Goal: Information Seeking & Learning: Learn about a topic

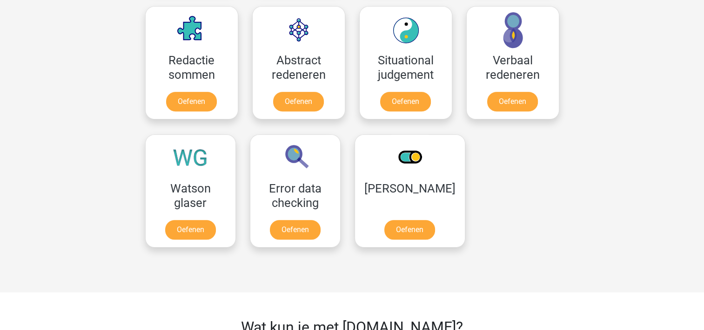
scroll to position [701, 0]
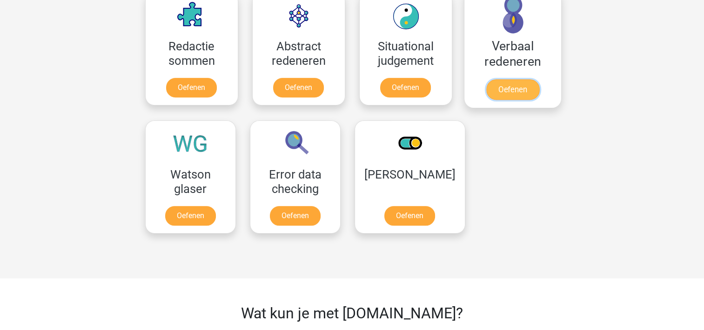
click at [510, 82] on link "Oefenen" at bounding box center [512, 89] width 53 height 20
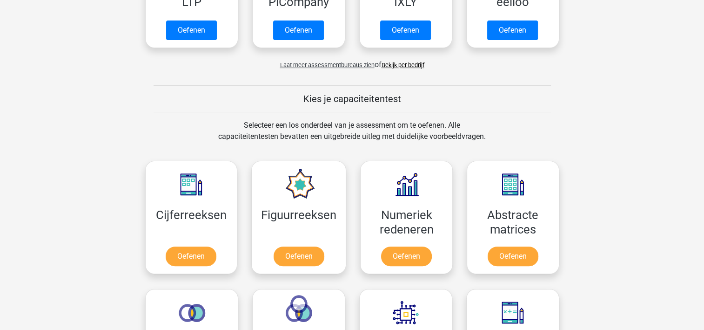
scroll to position [260, 0]
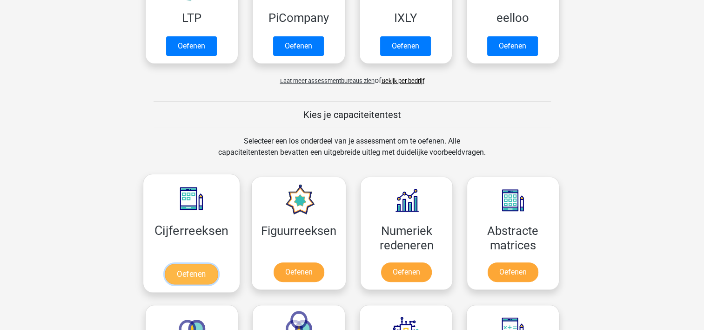
click at [203, 263] on link "Oefenen" at bounding box center [191, 273] width 53 height 20
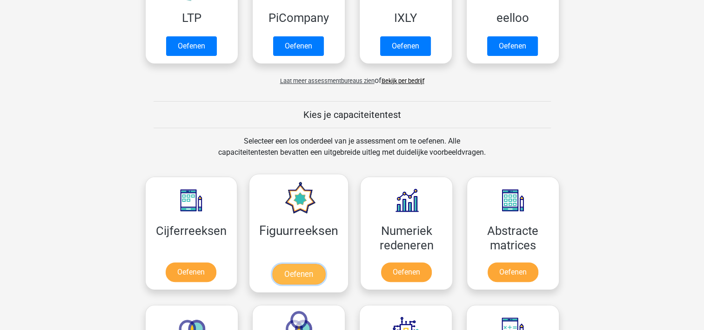
click at [300, 275] on link "Oefenen" at bounding box center [298, 273] width 53 height 20
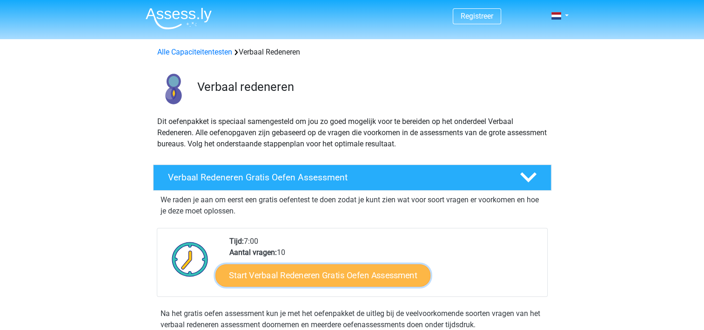
click at [393, 279] on link "Start Verbaal Redeneren Gratis Oefen Assessment" at bounding box center [323, 275] width 215 height 22
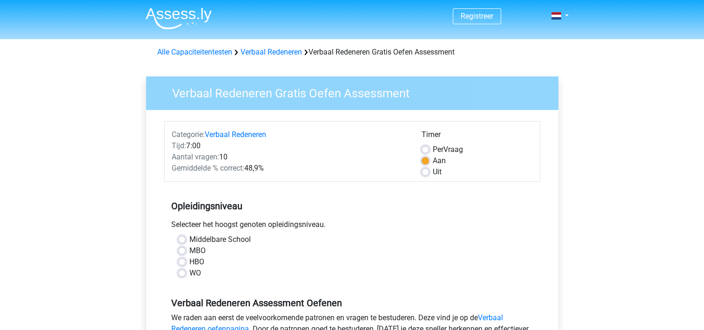
click at [196, 251] on label "MBO" at bounding box center [197, 250] width 16 height 11
click at [186, 251] on input "MBO" at bounding box center [181, 249] width 7 height 9
radio input "true"
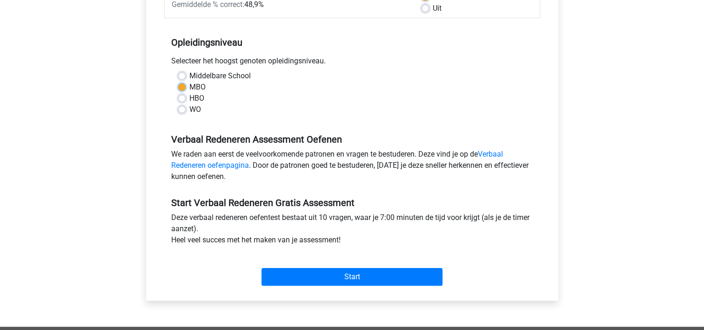
scroll to position [165, 0]
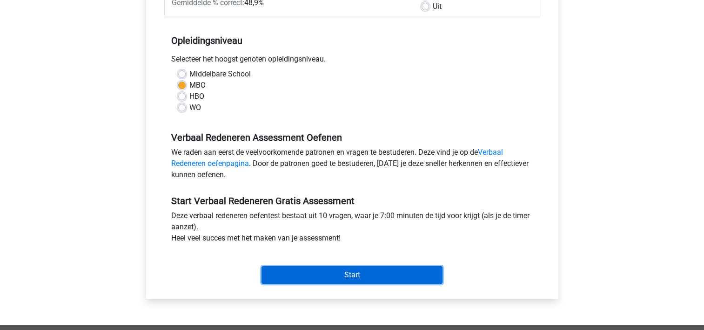
click at [362, 274] on input "Start" at bounding box center [352, 275] width 181 height 18
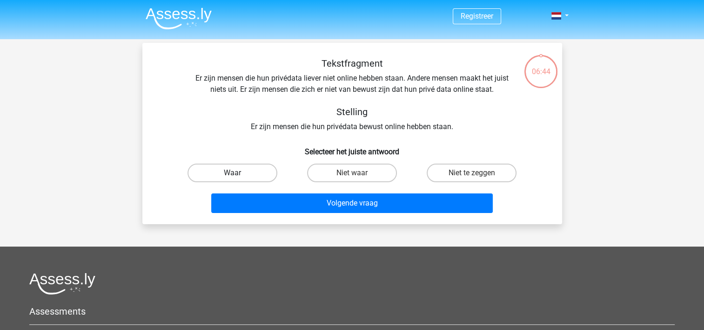
click at [240, 176] on label "Waar" at bounding box center [233, 172] width 90 height 19
click at [238, 176] on input "Waar" at bounding box center [235, 176] width 6 height 6
radio input "true"
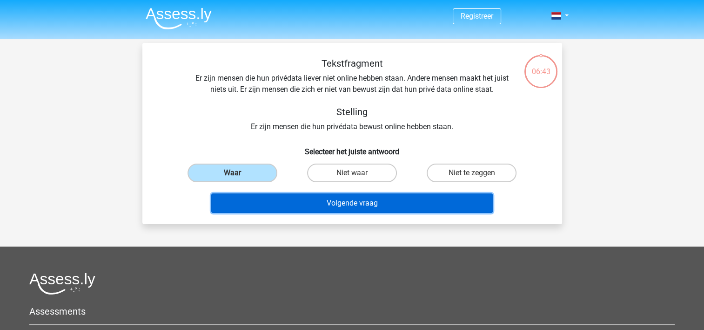
click at [324, 205] on button "Volgende vraag" at bounding box center [352, 203] width 282 height 20
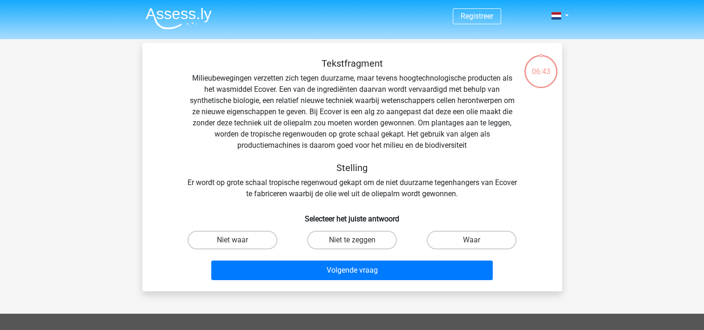
scroll to position [43, 0]
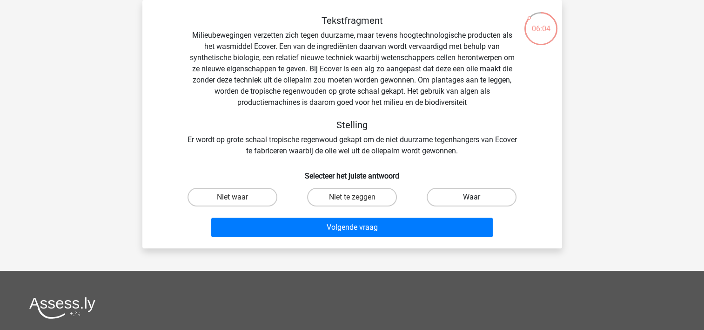
click at [458, 198] on label "Waar" at bounding box center [472, 197] width 90 height 19
click at [472, 198] on input "Waar" at bounding box center [475, 200] width 6 height 6
radio input "true"
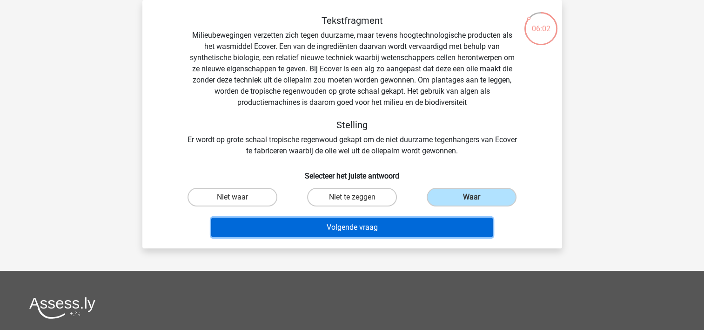
click at [426, 226] on button "Volgende vraag" at bounding box center [352, 227] width 282 height 20
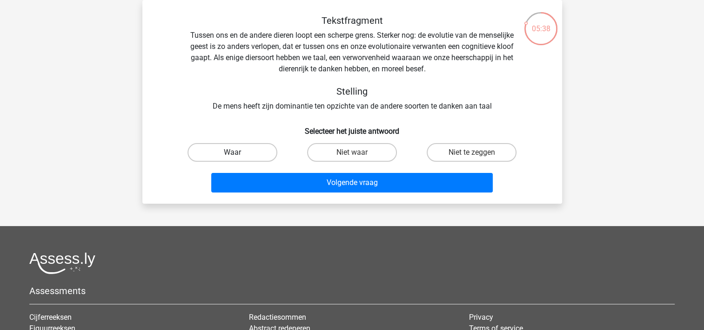
click at [256, 149] on label "Waar" at bounding box center [233, 152] width 90 height 19
click at [238, 152] on input "Waar" at bounding box center [235, 155] width 6 height 6
radio input "true"
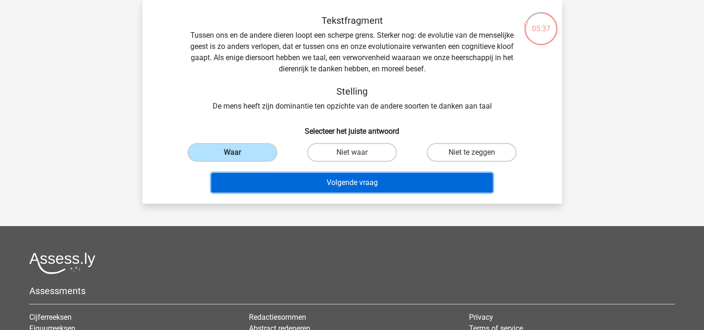
click at [290, 182] on button "Volgende vraag" at bounding box center [352, 183] width 282 height 20
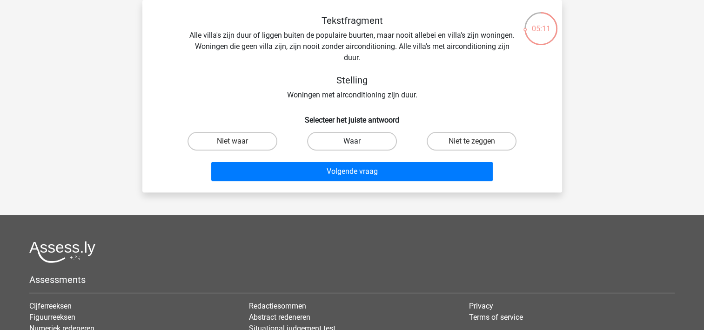
click at [347, 133] on label "Waar" at bounding box center [352, 141] width 90 height 19
click at [352, 141] on input "Waar" at bounding box center [355, 144] width 6 height 6
radio input "true"
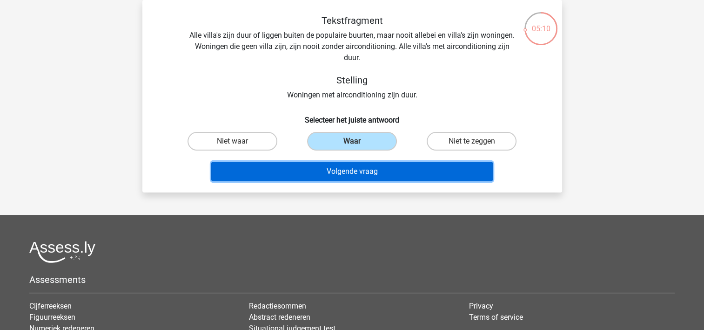
click at [347, 166] on button "Volgende vraag" at bounding box center [352, 172] width 282 height 20
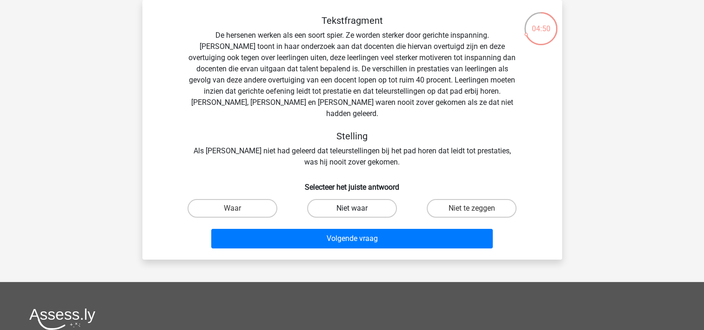
click at [333, 202] on label "Niet waar" at bounding box center [352, 208] width 90 height 19
click at [352, 208] on input "Niet waar" at bounding box center [355, 211] width 6 height 6
radio input "true"
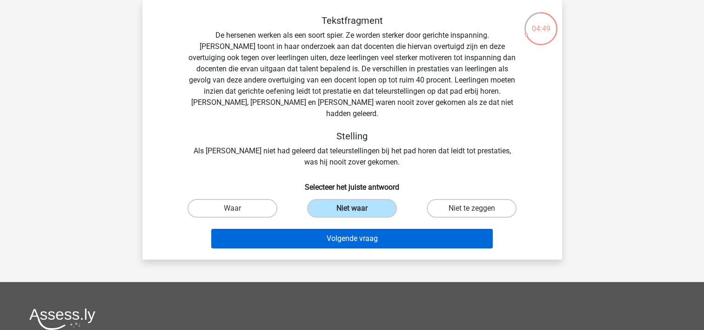
drag, startPoint x: 344, startPoint y: 236, endPoint x: 347, endPoint y: 231, distance: 6.2
click at [347, 231] on div "Volgende vraag" at bounding box center [352, 240] width 359 height 23
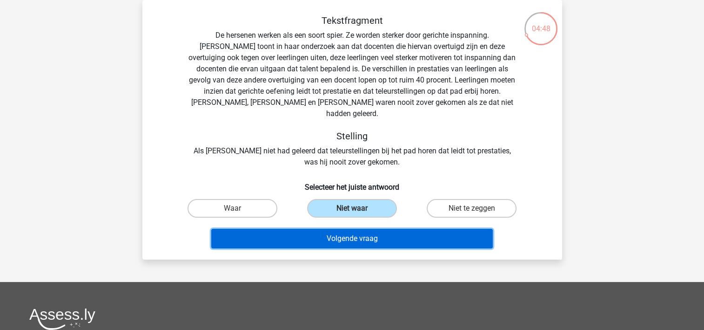
click at [347, 231] on button "Volgende vraag" at bounding box center [352, 239] width 282 height 20
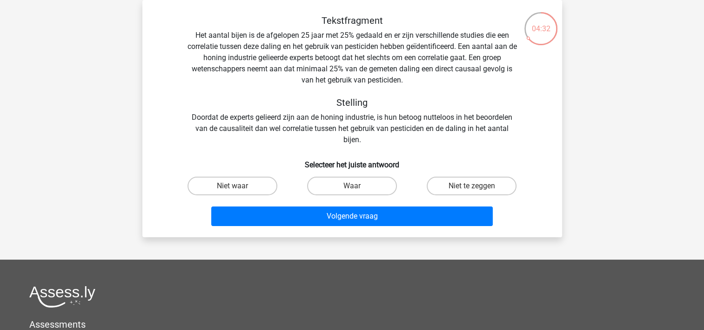
click at [354, 188] on input "Waar" at bounding box center [355, 189] width 6 height 6
radio input "true"
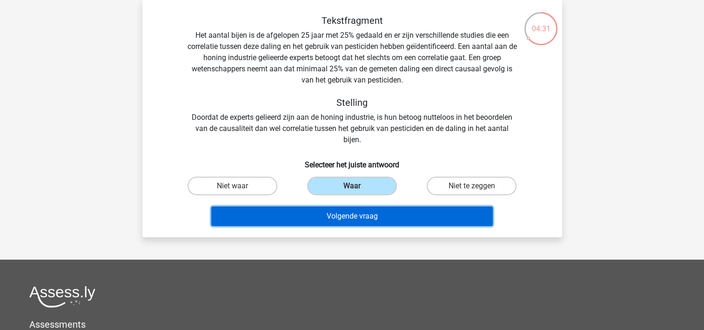
click at [349, 218] on button "Volgende vraag" at bounding box center [352, 216] width 282 height 20
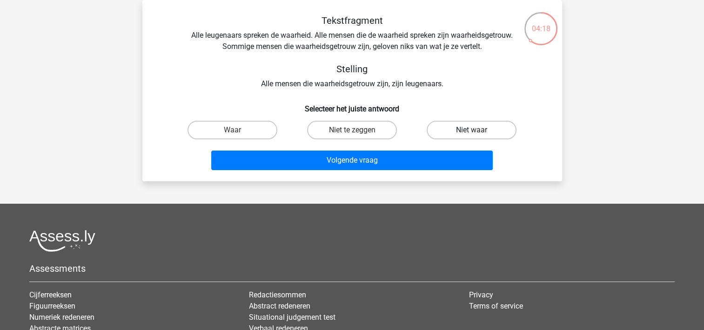
click at [467, 132] on label "Niet waar" at bounding box center [472, 130] width 90 height 19
click at [472, 132] on input "Niet waar" at bounding box center [475, 133] width 6 height 6
radio input "true"
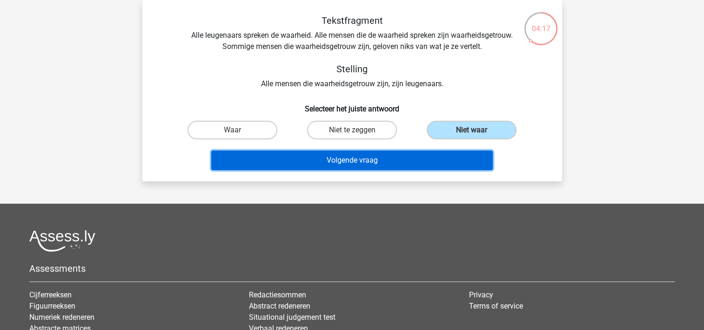
click at [415, 162] on button "Volgende vraag" at bounding box center [352, 160] width 282 height 20
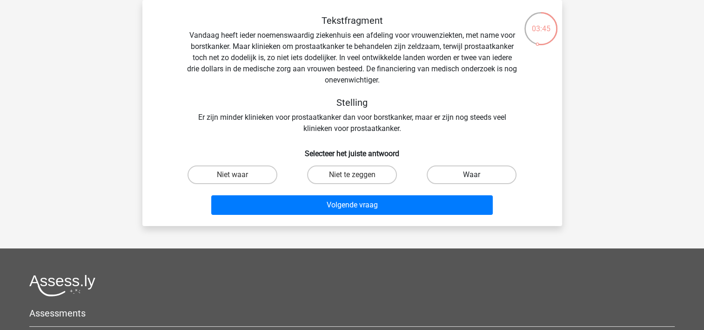
click at [457, 172] on label "Waar" at bounding box center [472, 174] width 90 height 19
click at [472, 175] on input "Waar" at bounding box center [475, 178] width 6 height 6
radio input "true"
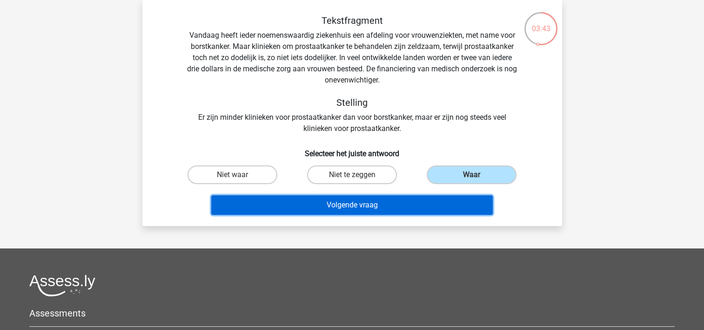
click at [413, 205] on button "Volgende vraag" at bounding box center [352, 205] width 282 height 20
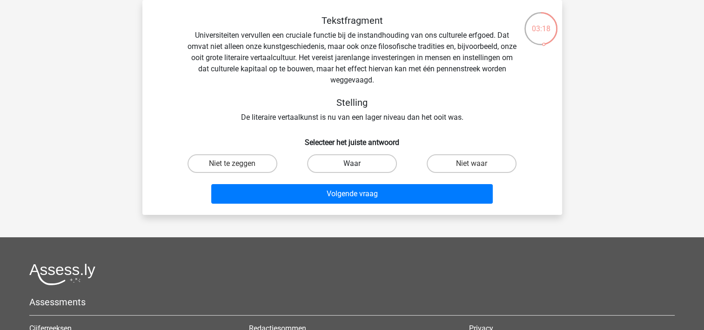
click at [347, 166] on label "Waar" at bounding box center [352, 163] width 90 height 19
click at [352, 166] on input "Waar" at bounding box center [355, 166] width 6 height 6
radio input "true"
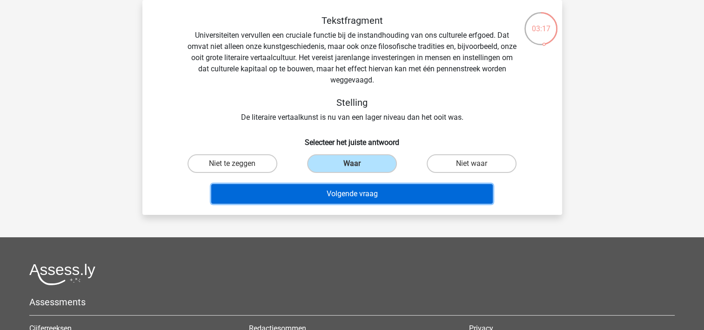
click at [340, 188] on button "Volgende vraag" at bounding box center [352, 194] width 282 height 20
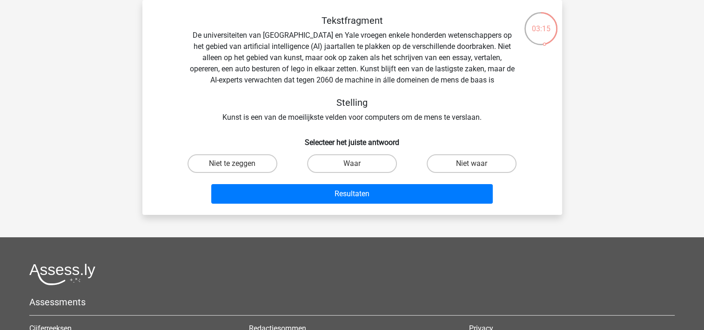
click at [353, 165] on input "Waar" at bounding box center [355, 166] width 6 height 6
radio input "true"
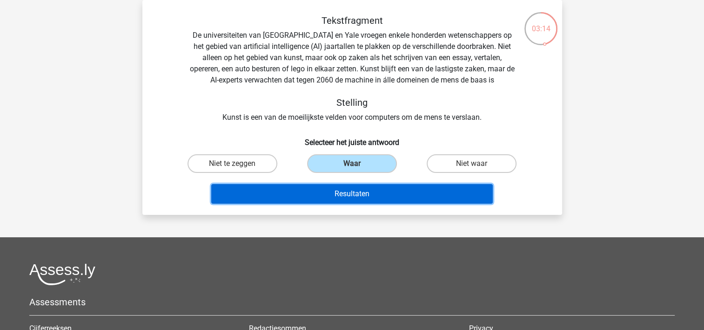
click at [350, 197] on button "Resultaten" at bounding box center [352, 194] width 282 height 20
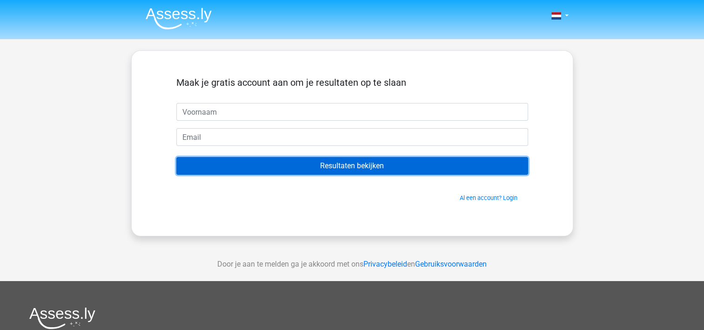
click at [367, 166] on input "Resultaten bekijken" at bounding box center [352, 166] width 352 height 18
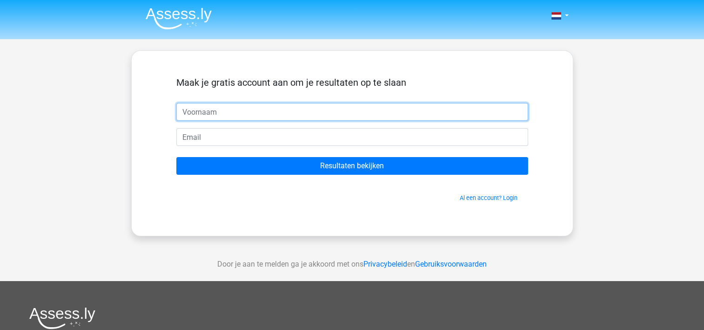
click at [304, 108] on input "text" at bounding box center [352, 112] width 352 height 18
type input "[PERSON_NAME]"
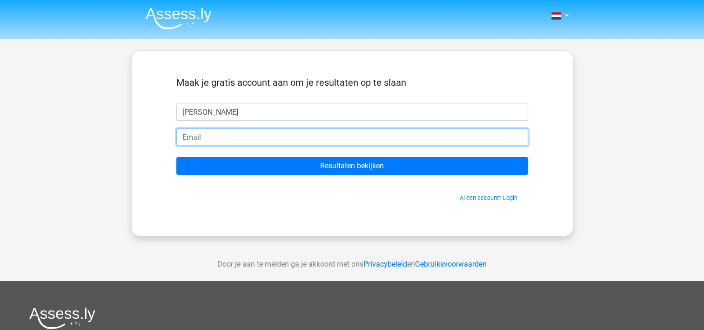
click at [301, 141] on input "email" at bounding box center [352, 137] width 352 height 18
type input "[EMAIL_ADDRESS][DOMAIN_NAME]"
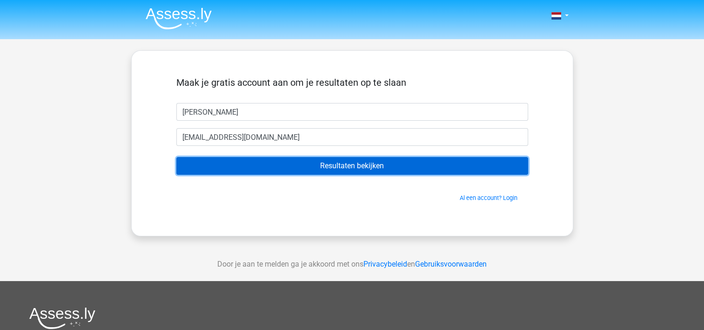
click at [306, 166] on input "Resultaten bekijken" at bounding box center [352, 166] width 352 height 18
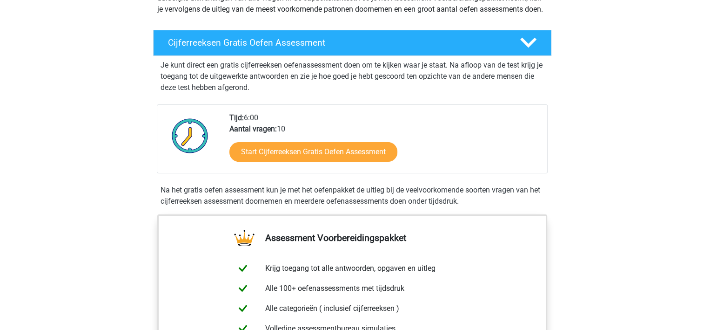
scroll to position [89, 0]
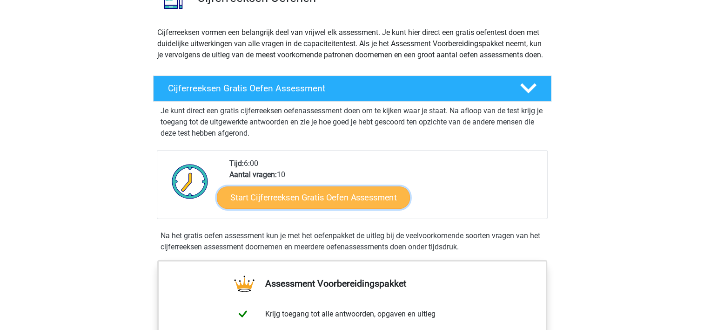
click at [305, 208] on link "Start Cijferreeksen Gratis Oefen Assessment" at bounding box center [313, 197] width 193 height 22
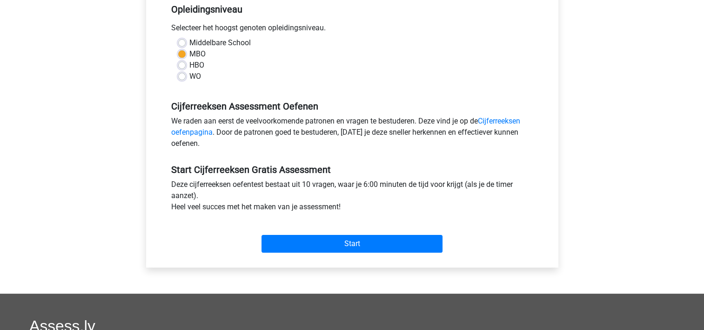
scroll to position [197, 0]
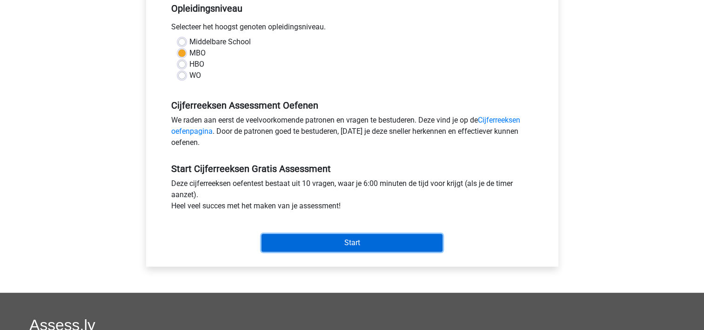
click at [367, 244] on input "Start" at bounding box center [352, 243] width 181 height 18
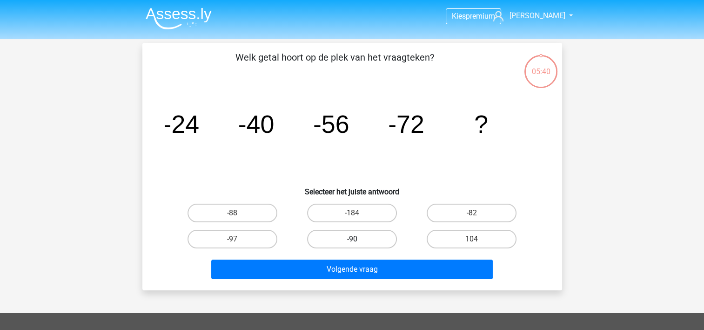
click at [363, 237] on label "-90" at bounding box center [352, 238] width 90 height 19
click at [358, 239] on input "-90" at bounding box center [355, 242] width 6 height 6
radio input "true"
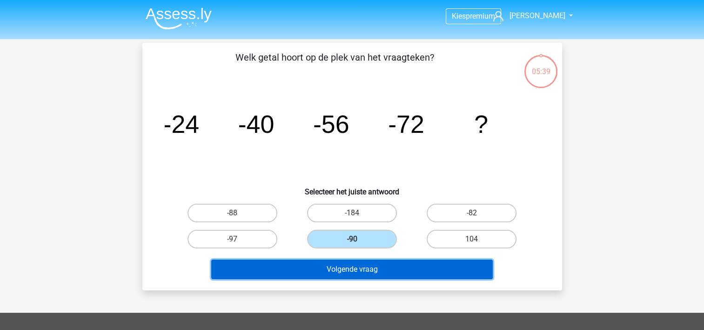
click at [354, 269] on button "Volgende vraag" at bounding box center [352, 269] width 282 height 20
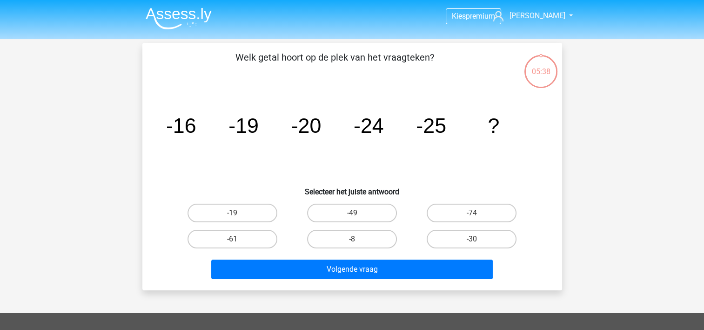
scroll to position [43, 0]
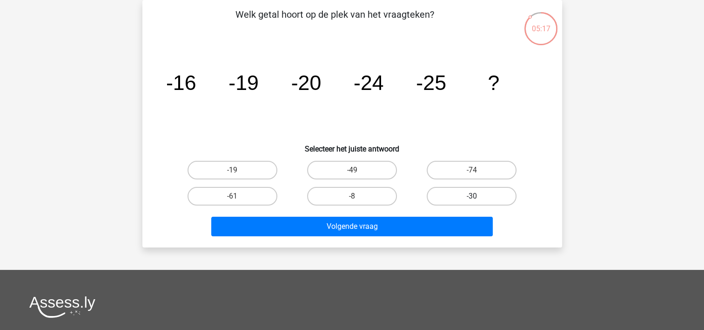
click at [475, 195] on label "-30" at bounding box center [472, 196] width 90 height 19
click at [475, 196] on input "-30" at bounding box center [475, 199] width 6 height 6
radio input "true"
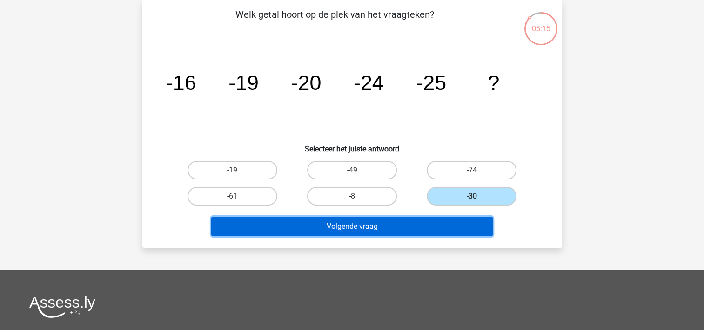
click at [415, 227] on button "Volgende vraag" at bounding box center [352, 226] width 282 height 20
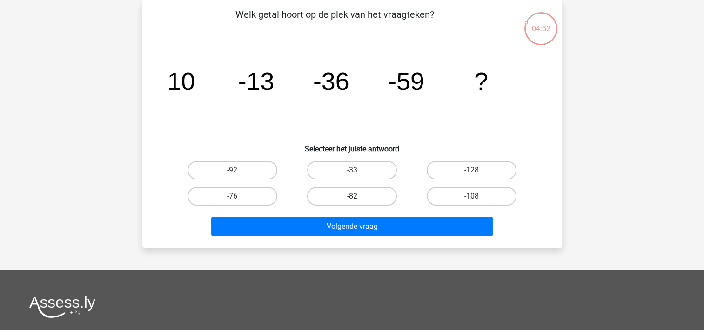
click at [371, 191] on label "-82" at bounding box center [352, 196] width 90 height 19
click at [358, 196] on input "-82" at bounding box center [355, 199] width 6 height 6
radio input "true"
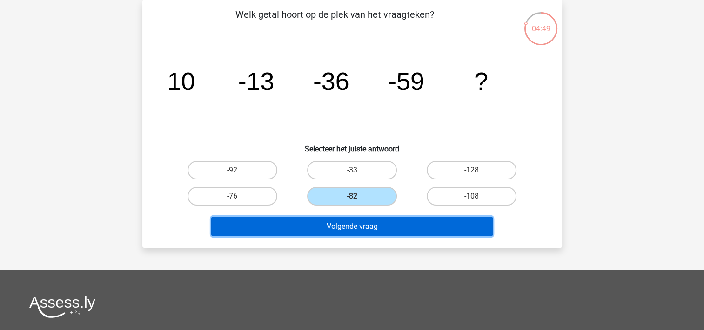
click at [363, 229] on button "Volgende vraag" at bounding box center [352, 226] width 282 height 20
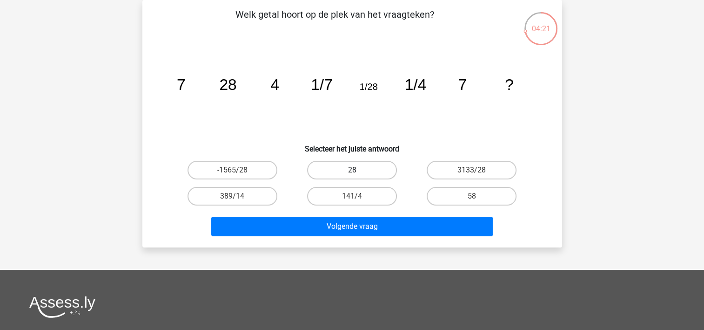
click at [355, 169] on label "28" at bounding box center [352, 170] width 90 height 19
click at [355, 170] on input "28" at bounding box center [355, 173] width 6 height 6
radio input "true"
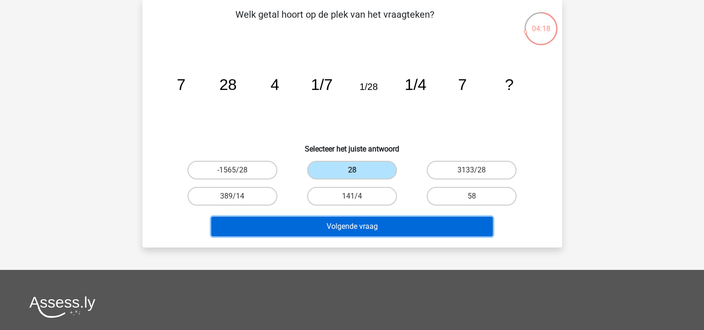
click at [351, 233] on button "Volgende vraag" at bounding box center [352, 226] width 282 height 20
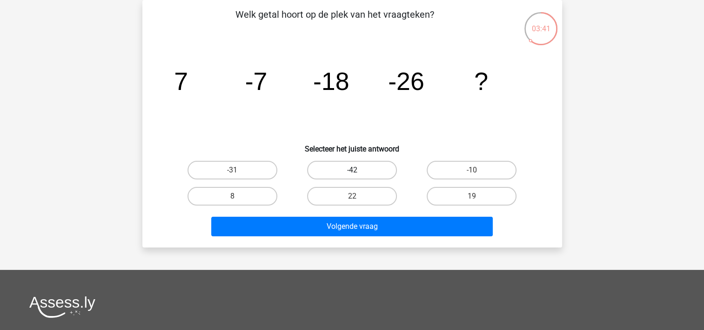
click at [369, 169] on label "-42" at bounding box center [352, 170] width 90 height 19
click at [358, 170] on input "-42" at bounding box center [355, 173] width 6 height 6
radio input "true"
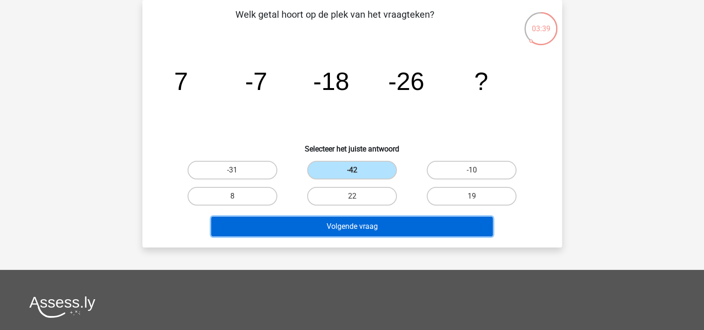
click at [371, 225] on button "Volgende vraag" at bounding box center [352, 226] width 282 height 20
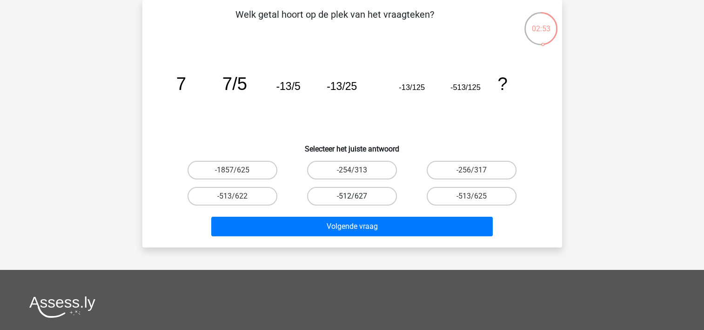
click at [359, 193] on label "-512/627" at bounding box center [352, 196] width 90 height 19
click at [358, 196] on input "-512/627" at bounding box center [355, 199] width 6 height 6
radio input "true"
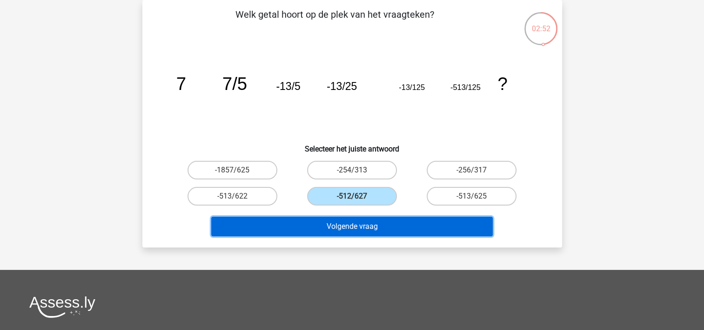
click at [349, 231] on button "Volgende vraag" at bounding box center [352, 226] width 282 height 20
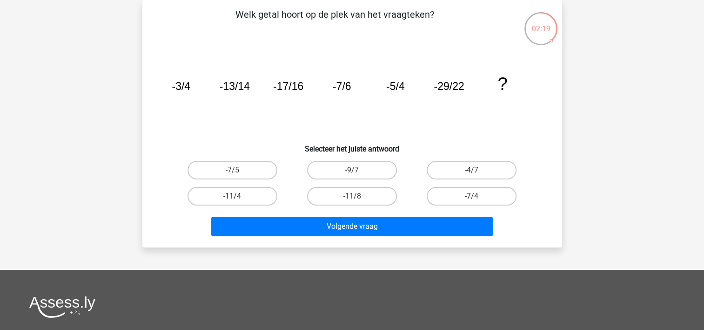
click at [250, 192] on label "-11/4" at bounding box center [233, 196] width 90 height 19
click at [238, 196] on input "-11/4" at bounding box center [235, 199] width 6 height 6
radio input "true"
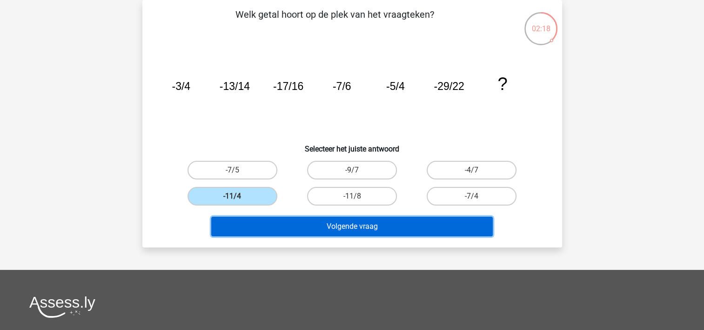
click at [335, 225] on button "Volgende vraag" at bounding box center [352, 226] width 282 height 20
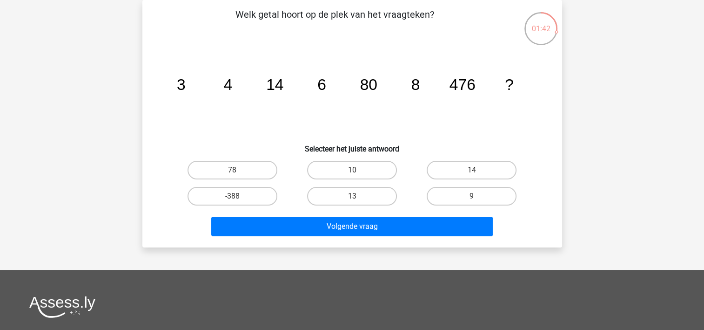
click at [354, 197] on input "13" at bounding box center [355, 199] width 6 height 6
radio input "true"
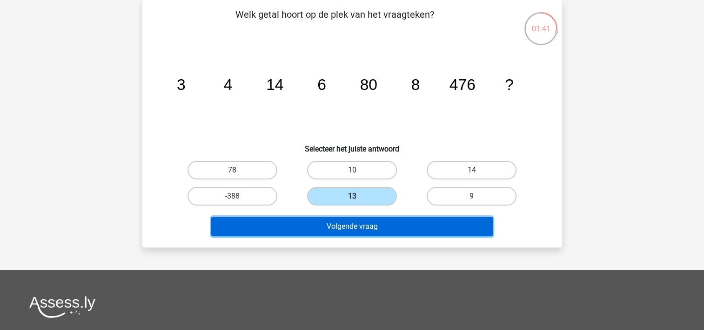
click at [349, 229] on button "Volgende vraag" at bounding box center [352, 226] width 282 height 20
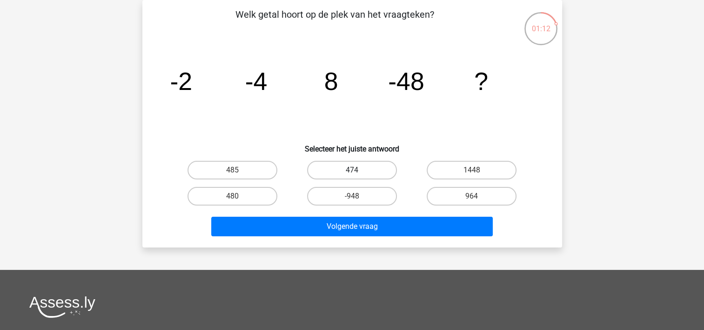
click at [352, 168] on label "474" at bounding box center [352, 170] width 90 height 19
click at [352, 170] on input "474" at bounding box center [355, 173] width 6 height 6
radio input "true"
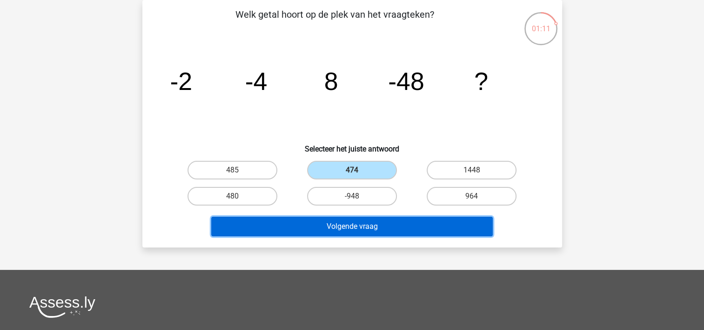
click at [350, 229] on button "Volgende vraag" at bounding box center [352, 226] width 282 height 20
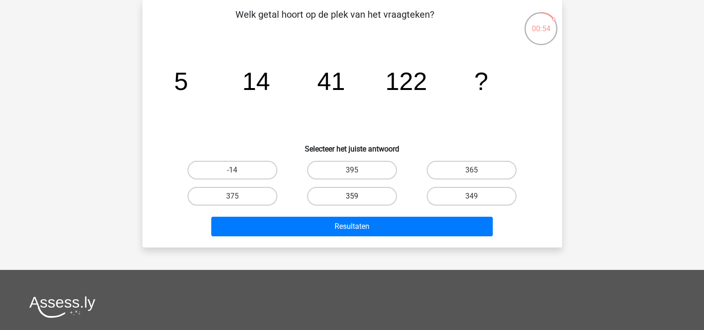
click at [364, 194] on label "359" at bounding box center [352, 196] width 90 height 19
click at [358, 196] on input "359" at bounding box center [355, 199] width 6 height 6
radio input "true"
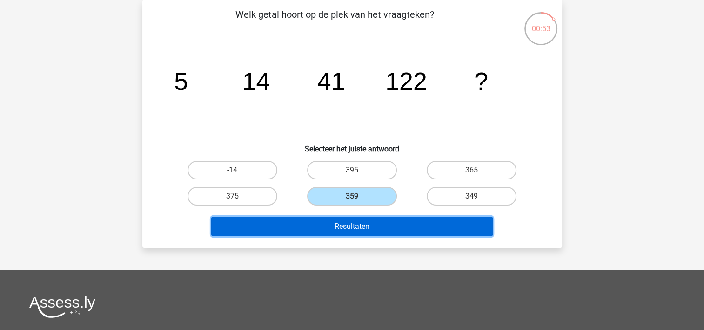
click at [354, 222] on button "Resultaten" at bounding box center [352, 226] width 282 height 20
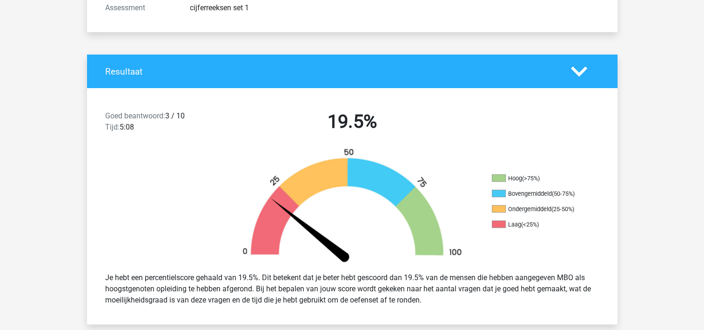
scroll to position [49, 0]
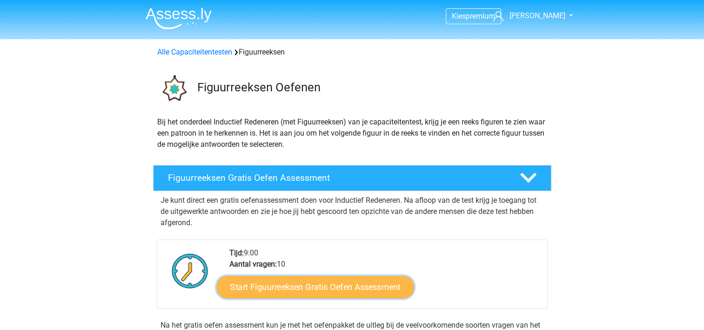
click at [337, 290] on link "Start Figuurreeksen Gratis Oefen Assessment" at bounding box center [314, 286] width 197 height 22
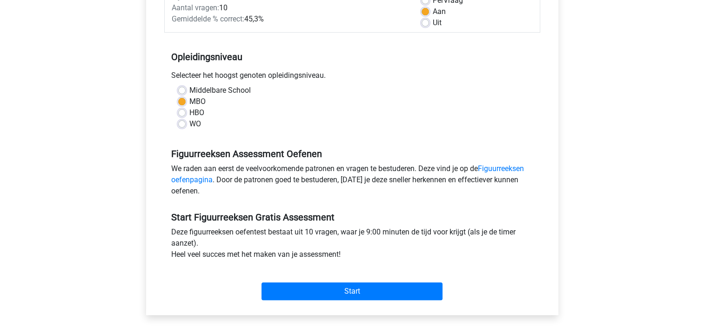
scroll to position [164, 0]
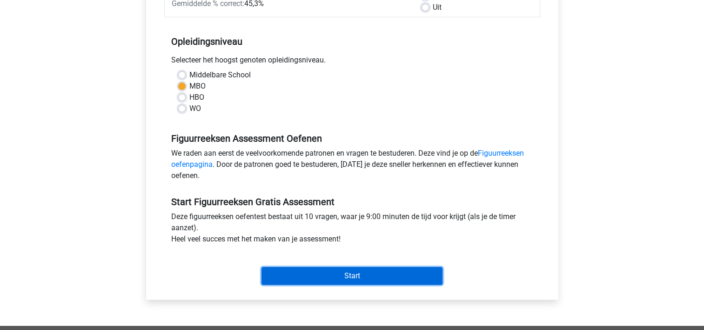
click at [371, 278] on input "Start" at bounding box center [352, 276] width 181 height 18
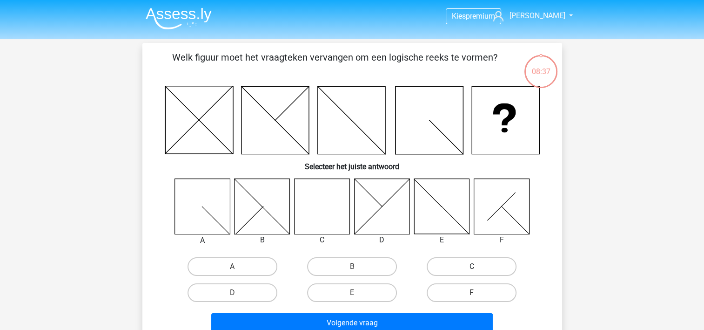
click at [469, 268] on label "C" at bounding box center [472, 266] width 90 height 19
click at [472, 268] on input "C" at bounding box center [475, 269] width 6 height 6
radio input "true"
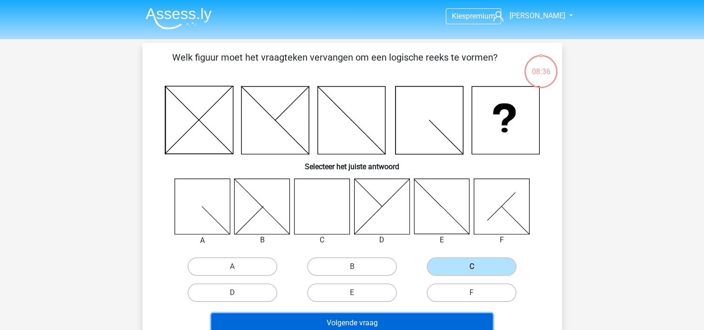
click at [402, 319] on button "Volgende vraag" at bounding box center [352, 323] width 282 height 20
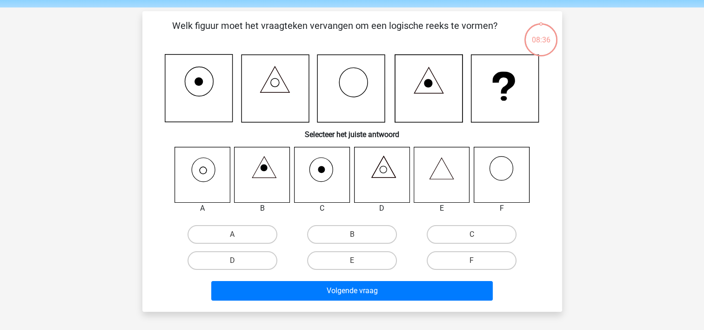
scroll to position [43, 0]
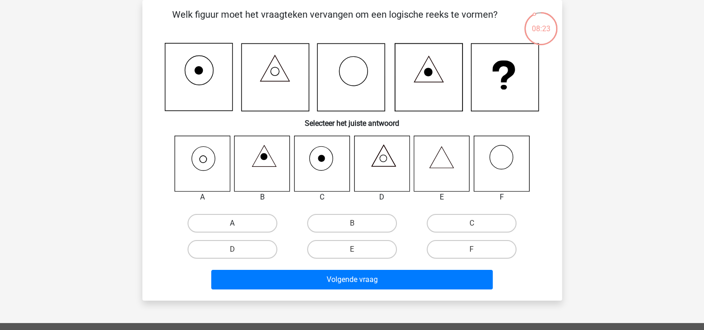
click at [228, 222] on label "A" at bounding box center [233, 223] width 90 height 19
click at [232, 223] on input "A" at bounding box center [235, 226] width 6 height 6
radio input "true"
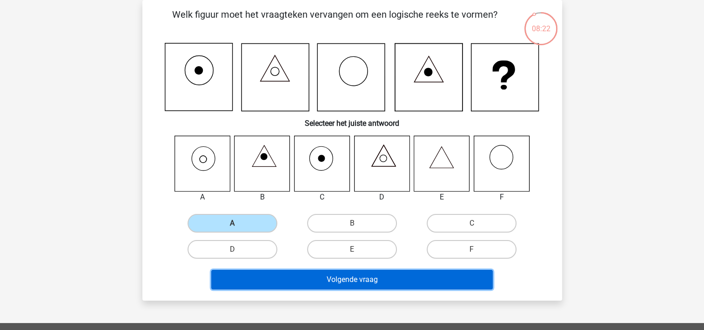
click at [374, 282] on button "Volgende vraag" at bounding box center [352, 280] width 282 height 20
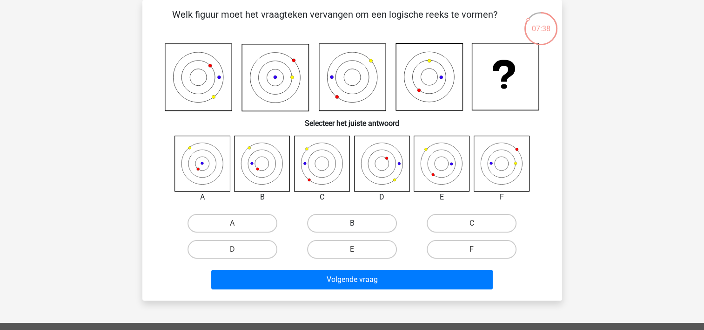
click at [341, 224] on label "B" at bounding box center [352, 223] width 90 height 19
click at [352, 224] on input "B" at bounding box center [355, 226] width 6 height 6
radio input "true"
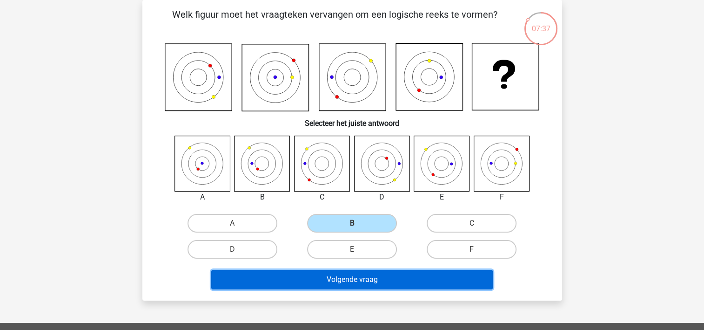
click at [335, 282] on button "Volgende vraag" at bounding box center [352, 280] width 282 height 20
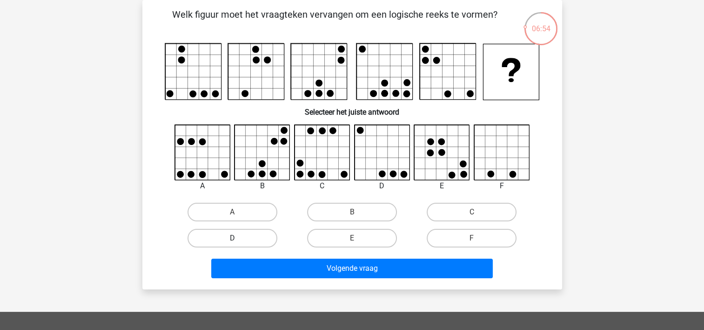
click at [216, 240] on label "D" at bounding box center [233, 238] width 90 height 19
click at [232, 240] on input "D" at bounding box center [235, 241] width 6 height 6
radio input "true"
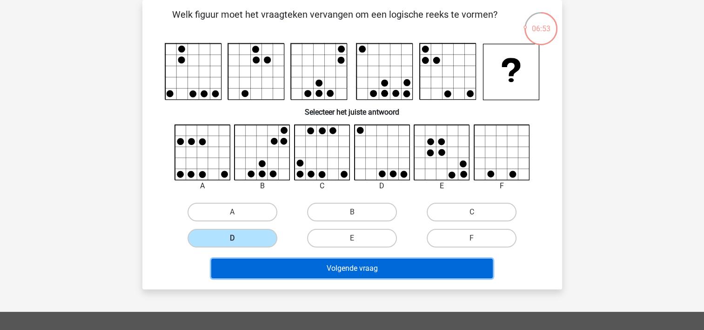
click at [264, 267] on button "Volgende vraag" at bounding box center [352, 268] width 282 height 20
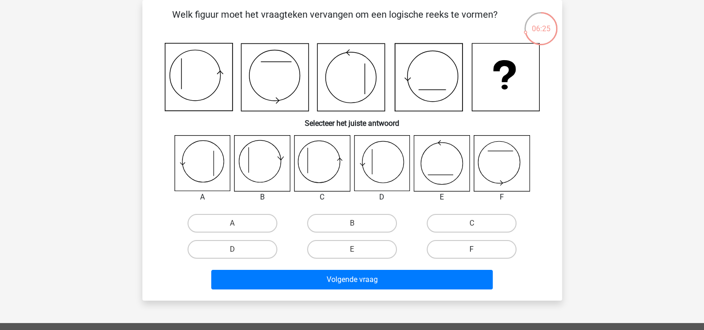
click at [465, 248] on label "F" at bounding box center [472, 249] width 90 height 19
click at [472, 249] on input "F" at bounding box center [475, 252] width 6 height 6
radio input "true"
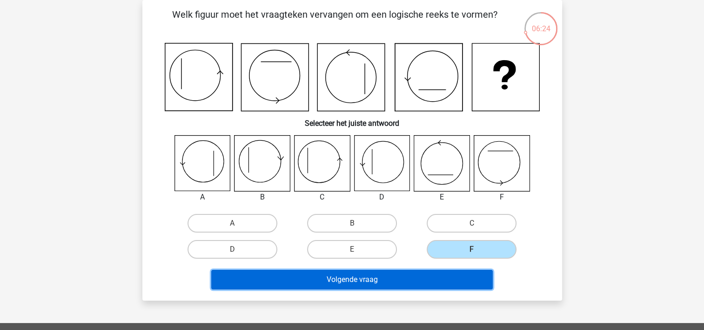
click at [393, 274] on button "Volgende vraag" at bounding box center [352, 280] width 282 height 20
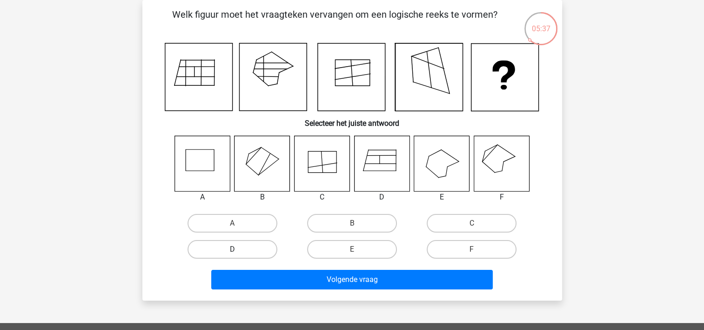
click at [244, 251] on label "D" at bounding box center [233, 249] width 90 height 19
click at [238, 251] on input "D" at bounding box center [235, 252] width 6 height 6
radio input "true"
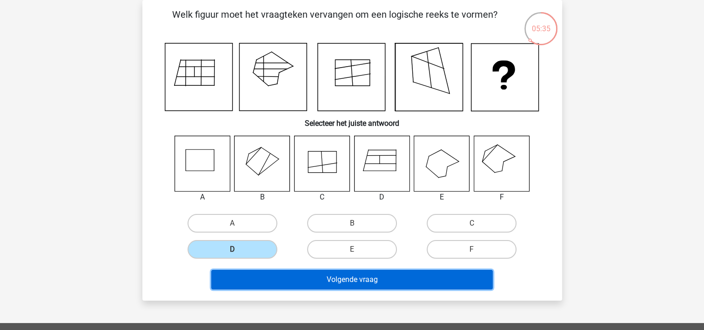
click at [292, 283] on button "Volgende vraag" at bounding box center [352, 280] width 282 height 20
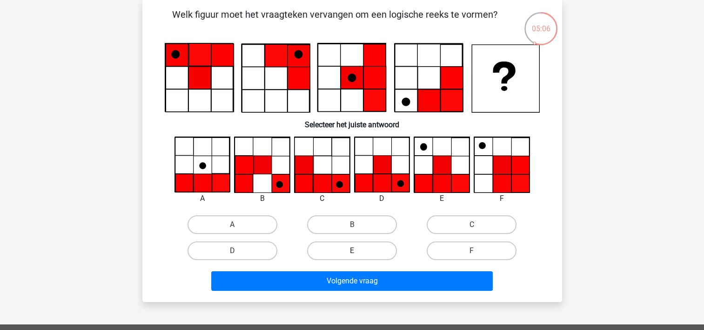
click at [344, 248] on label "E" at bounding box center [352, 250] width 90 height 19
click at [352, 250] on input "E" at bounding box center [355, 253] width 6 height 6
radio input "true"
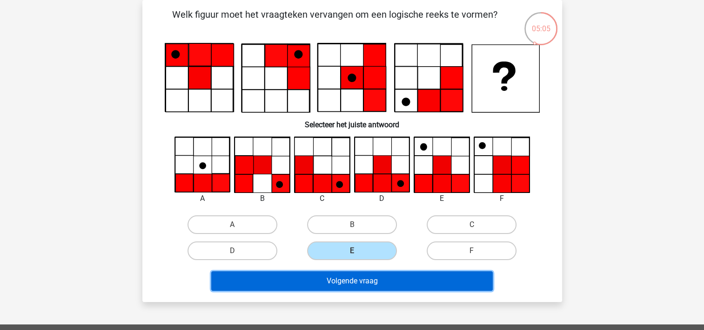
click at [339, 277] on button "Volgende vraag" at bounding box center [352, 281] width 282 height 20
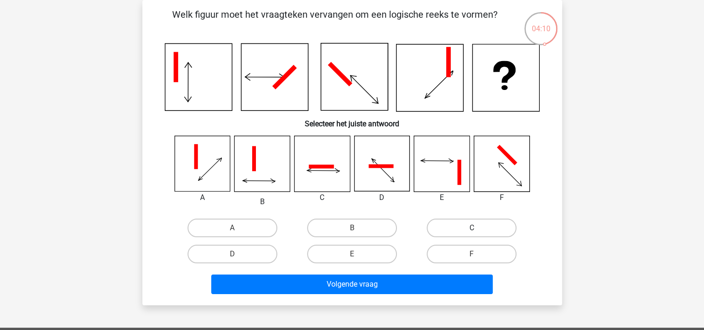
click at [456, 222] on label "C" at bounding box center [472, 227] width 90 height 19
click at [472, 228] on input "C" at bounding box center [475, 231] width 6 height 6
radio input "true"
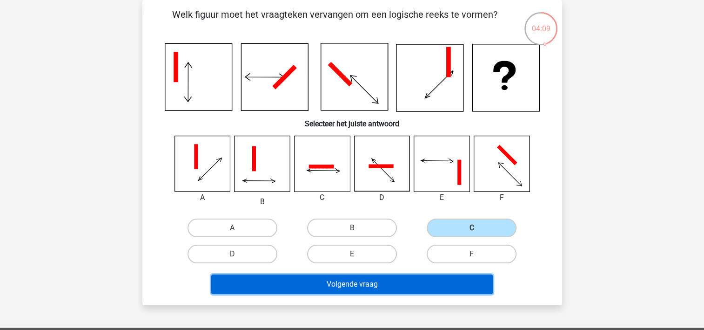
click at [391, 282] on button "Volgende vraag" at bounding box center [352, 284] width 282 height 20
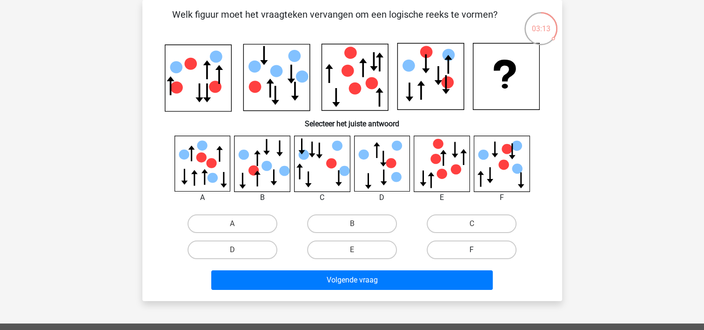
click at [469, 257] on label "F" at bounding box center [472, 249] width 90 height 19
click at [472, 256] on input "F" at bounding box center [475, 252] width 6 height 6
radio input "true"
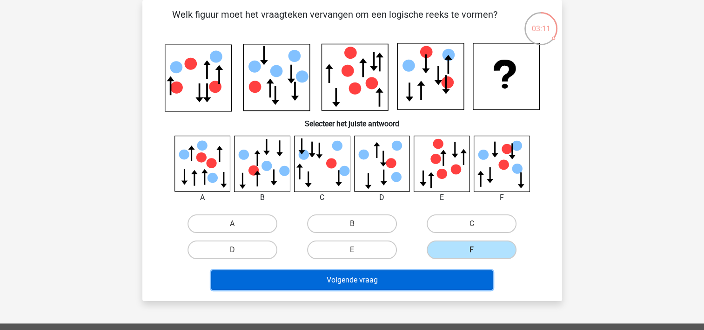
click at [399, 283] on button "Volgende vraag" at bounding box center [352, 280] width 282 height 20
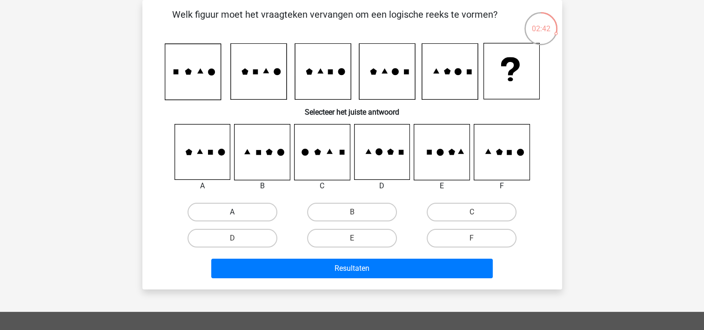
click at [223, 210] on label "A" at bounding box center [233, 211] width 90 height 19
click at [232, 212] on input "A" at bounding box center [235, 215] width 6 height 6
radio input "true"
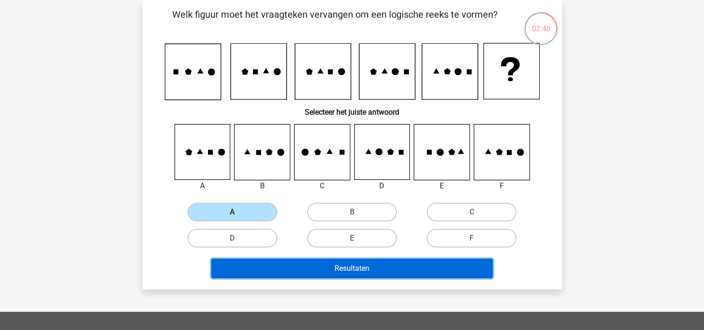
click at [288, 265] on button "Resultaten" at bounding box center [352, 268] width 282 height 20
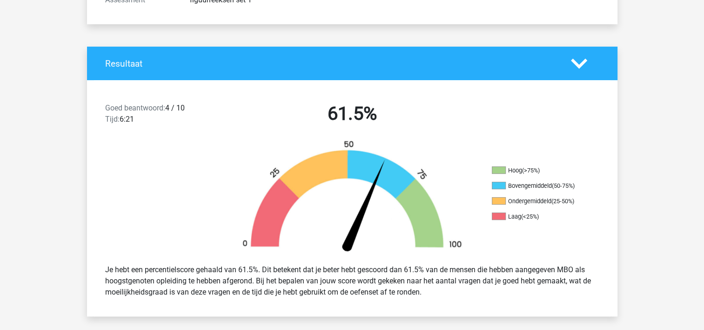
scroll to position [117, 0]
